Goal: Navigation & Orientation: Find specific page/section

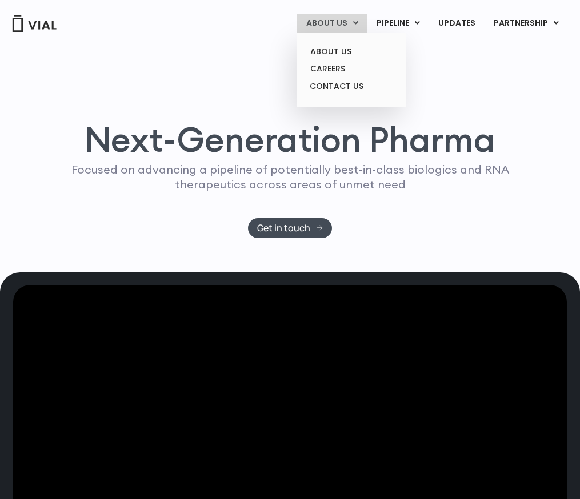
click at [346, 26] on link "ABOUT US" at bounding box center [332, 23] width 70 height 19
click at [333, 52] on link "ABOUT US" at bounding box center [351, 52] width 100 height 18
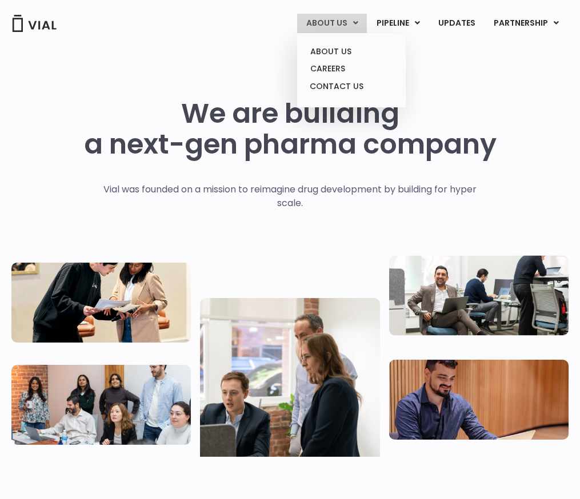
click at [331, 26] on link "ABOUT US" at bounding box center [332, 23] width 70 height 19
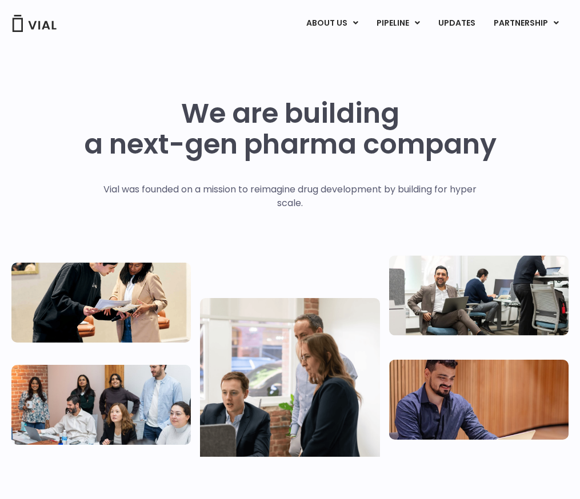
click at [39, 19] on img at bounding box center [34, 23] width 46 height 17
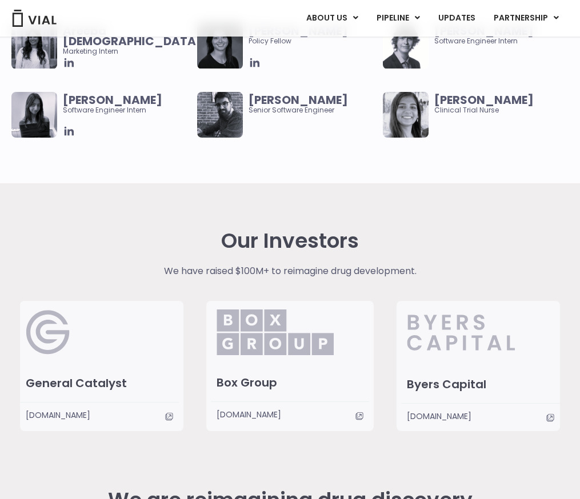
scroll to position [2095, 0]
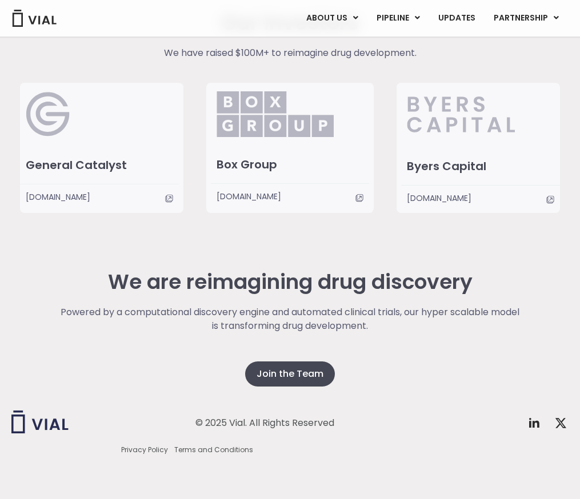
click at [302, 298] on div "We are reimagining drug discovery" at bounding box center [290, 287] width 462 height 35
